Goal: Find specific page/section: Find specific page/section

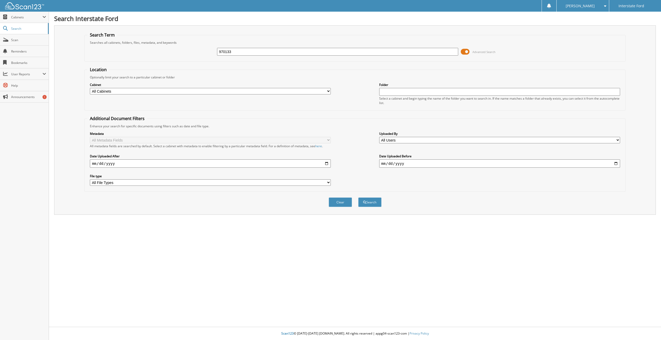
type input "970133"
click at [358, 198] on button "Search" at bounding box center [369, 203] width 23 height 10
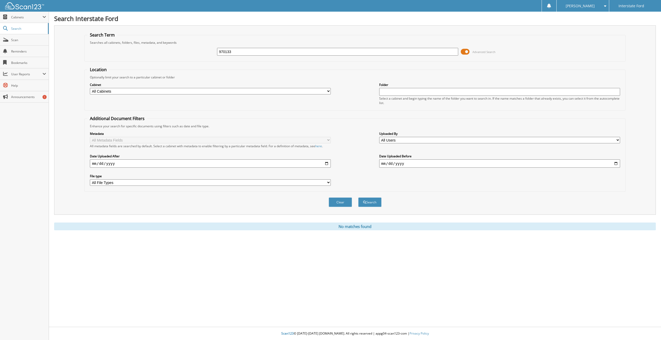
drag, startPoint x: 257, startPoint y: 58, endPoint x: 255, endPoint y: 55, distance: 3.4
click at [256, 57] on div "970133 Advanced Search" at bounding box center [354, 52] width 535 height 14
drag, startPoint x: 254, startPoint y: 55, endPoint x: 197, endPoint y: 52, distance: 57.3
click at [197, 52] on div "970133 Advanced Search" at bounding box center [354, 52] width 535 height 14
type input "969833"
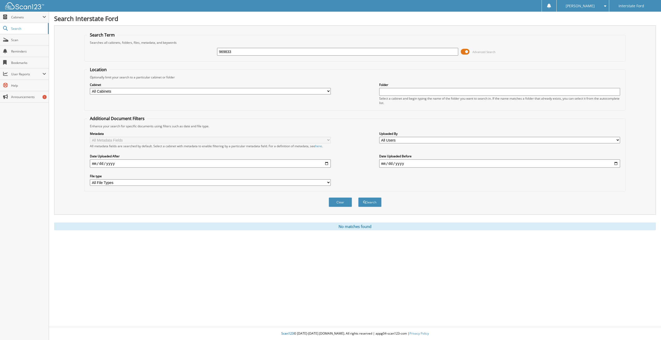
click at [358, 198] on button "Search" at bounding box center [369, 203] width 23 height 10
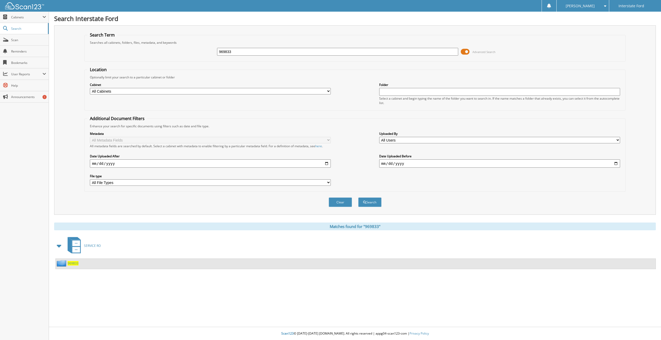
click at [71, 266] on div "969833" at bounding box center [67, 263] width 23 height 6
click at [71, 265] on span "969833" at bounding box center [73, 263] width 11 height 4
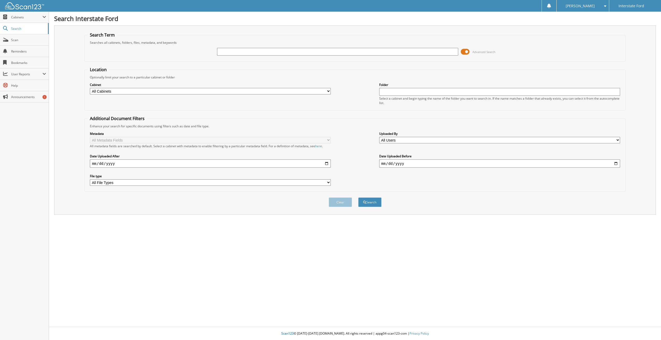
click at [309, 49] on input "text" at bounding box center [337, 52] width 241 height 8
type input "970133"
click at [358, 198] on button "Search" at bounding box center [369, 203] width 23 height 10
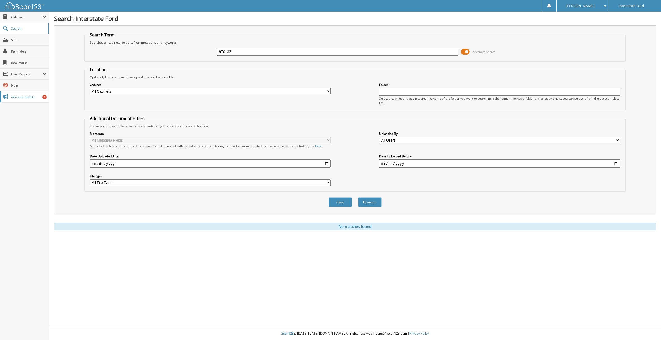
click at [31, 98] on span "Announcements" at bounding box center [28, 97] width 35 height 4
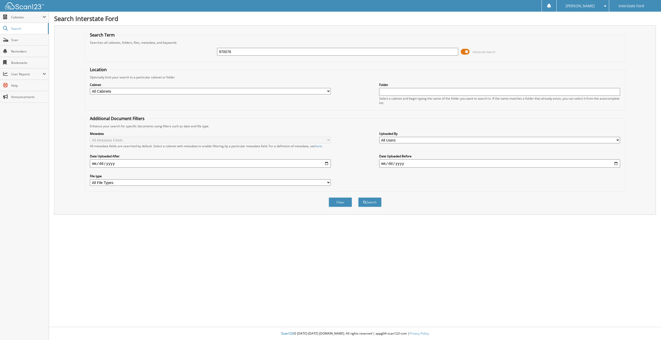
type input "970076"
click at [358, 198] on button "Search" at bounding box center [369, 203] width 23 height 10
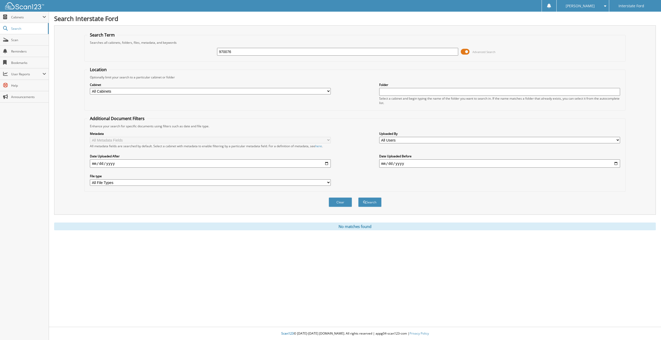
click at [255, 53] on input "970076" at bounding box center [337, 52] width 241 height 8
type input "969986"
click at [358, 198] on button "Search" at bounding box center [369, 203] width 23 height 10
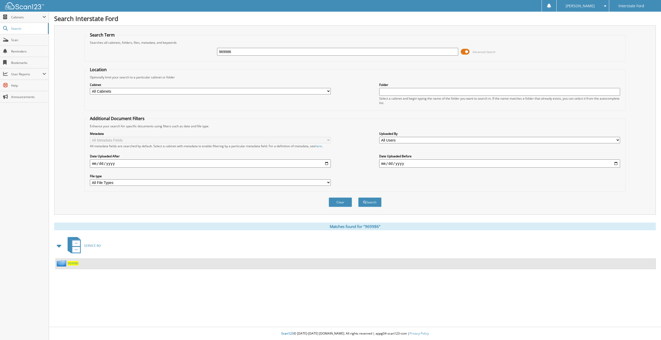
click at [75, 264] on span "969986" at bounding box center [73, 263] width 11 height 4
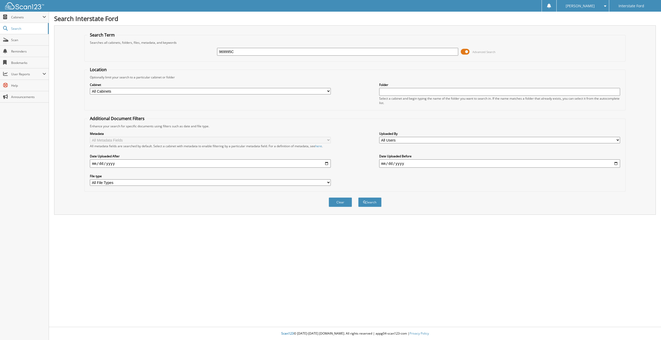
type input "969995C"
click at [358, 198] on button "Search" at bounding box center [369, 203] width 23 height 10
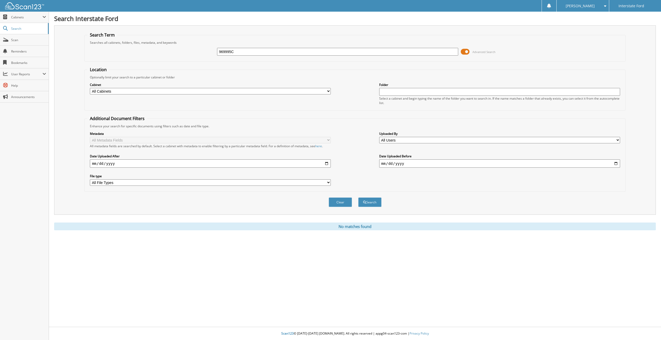
drag, startPoint x: 244, startPoint y: 54, endPoint x: 203, endPoint y: 55, distance: 41.7
click at [203, 55] on div "969995C Advanced Search" at bounding box center [354, 52] width 535 height 14
click at [249, 53] on input "text" at bounding box center [337, 52] width 241 height 8
type input "968424"
click at [358, 198] on button "Search" at bounding box center [369, 203] width 23 height 10
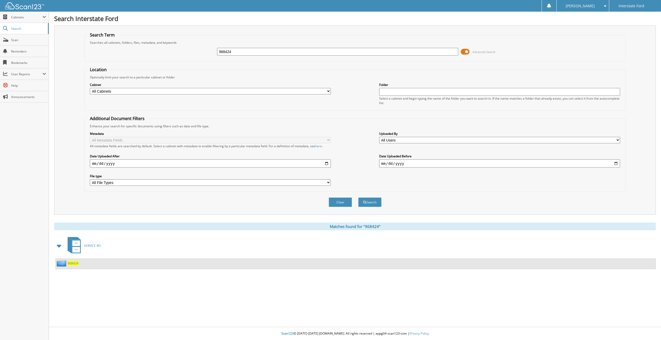
click at [73, 265] on span "968424" at bounding box center [73, 263] width 11 height 4
